Goal: Task Accomplishment & Management: Complete application form

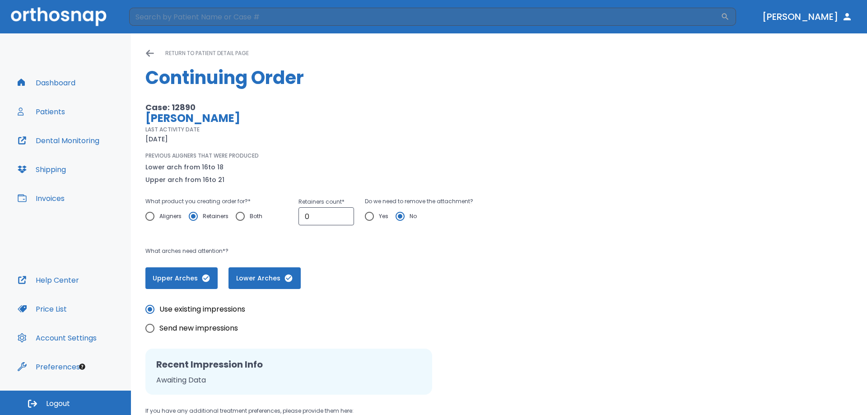
click at [192, 217] on input "Retainers" at bounding box center [193, 216] width 19 height 19
drag, startPoint x: 338, startPoint y: 213, endPoint x: 163, endPoint y: 201, distance: 174.6
click at [181, 204] on div "What product you creating order for? * Aligners Retainers Both Retainers count …" at bounding box center [351, 215] width 412 height 39
click at [198, 218] on input "Retainers" at bounding box center [193, 216] width 19 height 19
drag, startPoint x: 310, startPoint y: 228, endPoint x: 245, endPoint y: 214, distance: 66.0
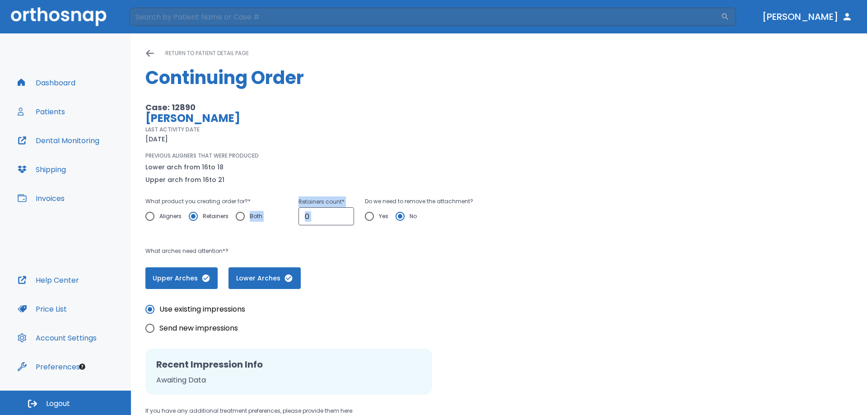
click at [246, 214] on div "What product you creating order for? * Aligners Retainers Both Retainers count …" at bounding box center [351, 215] width 412 height 39
click at [320, 221] on input "0" at bounding box center [326, 216] width 56 height 18
drag, startPoint x: 317, startPoint y: 214, endPoint x: 246, endPoint y: 214, distance: 71.3
click at [249, 214] on div "What product you creating order for? * Aligners Retainers Both Retainers count …" at bounding box center [351, 215] width 412 height 39
type input "2"
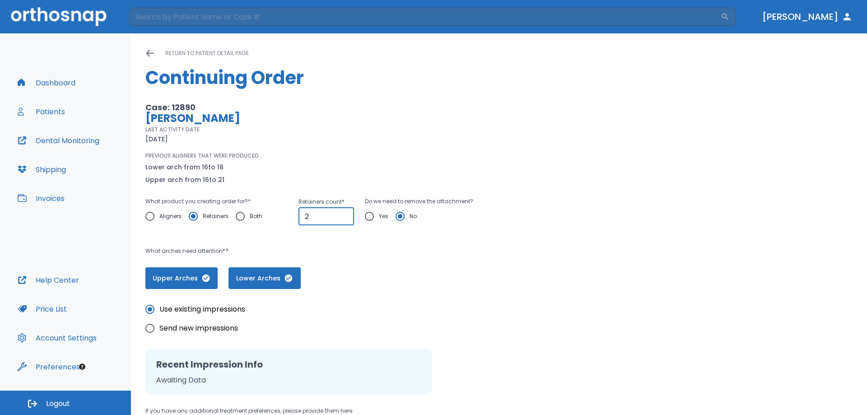
drag, startPoint x: 591, startPoint y: 209, endPoint x: 574, endPoint y: 206, distance: 16.9
click at [596, 204] on div "Case: 12890 [PERSON_NAME] LAST ACTIVITY DATE [DATE] PREVIOUS ALIGNERS THAT WERE…" at bounding box center [498, 195] width 707 height 187
click at [523, 325] on div "Use existing impressions Send new impressions Recent Impression Info Awaiting D…" at bounding box center [498, 372] width 707 height 166
click at [371, 214] on input "Yes" at bounding box center [369, 216] width 19 height 19
radio input "true"
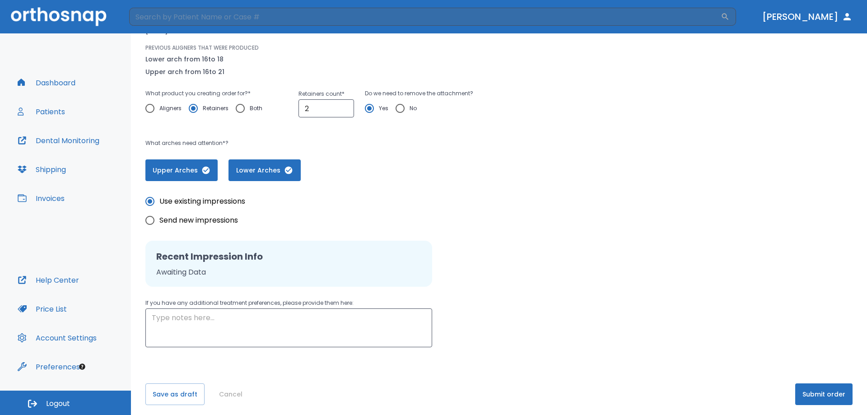
scroll to position [112, 0]
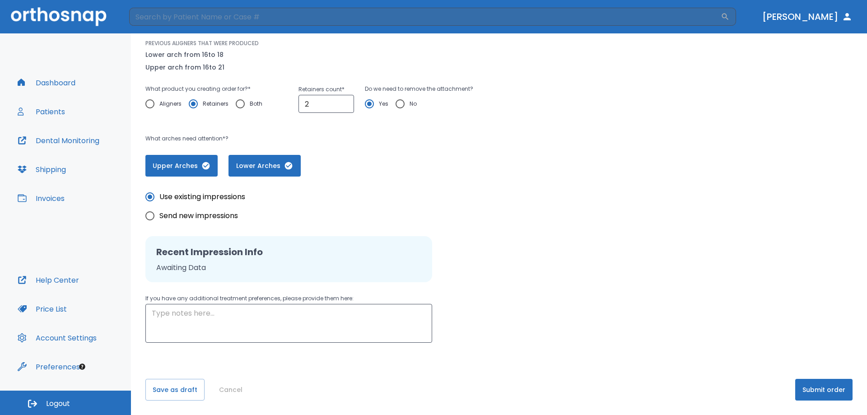
drag, startPoint x: 835, startPoint y: 392, endPoint x: 787, endPoint y: 354, distance: 61.1
click at [835, 392] on button "Submit order" at bounding box center [823, 390] width 57 height 22
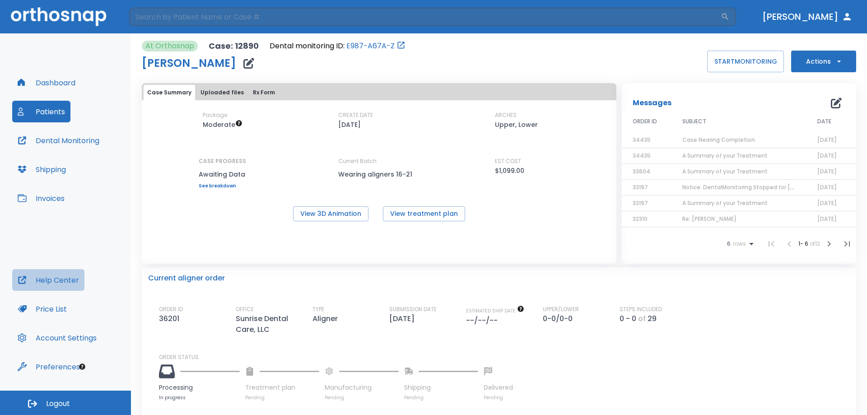
click at [64, 273] on button "Help Center" at bounding box center [48, 280] width 72 height 22
